Goal: Browse casually

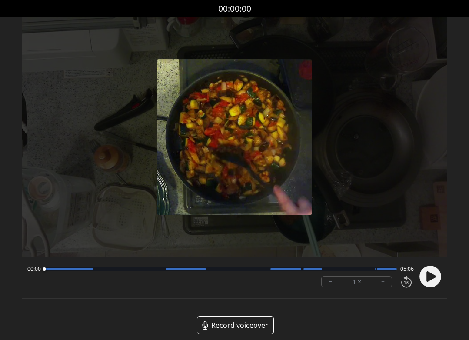
click at [426, 276] on icon at bounding box center [431, 276] width 10 height 10
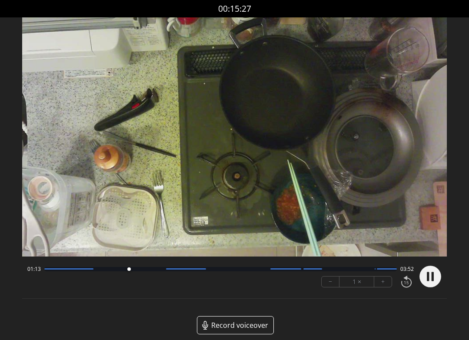
click at [147, 270] on div at bounding box center [220, 269] width 353 height 4
click at [164, 269] on div at bounding box center [220, 269] width 353 height 4
click at [199, 269] on div at bounding box center [220, 269] width 353 height 4
click at [192, 269] on div at bounding box center [186, 268] width 40 height 1
click at [186, 270] on div at bounding box center [220, 269] width 353 height 4
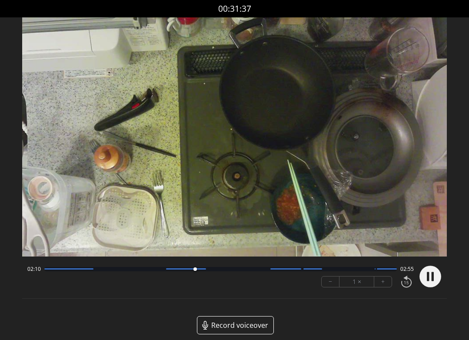
click at [181, 267] on div at bounding box center [220, 269] width 353 height 4
click at [171, 268] on div at bounding box center [186, 268] width 40 height 1
click at [271, 271] on div "02:37 02:28" at bounding box center [220, 268] width 387 height 7
click at [270, 269] on div at bounding box center [220, 269] width 353 height 4
click at [434, 275] on icon at bounding box center [432, 276] width 2 height 9
